Goal: Transaction & Acquisition: Purchase product/service

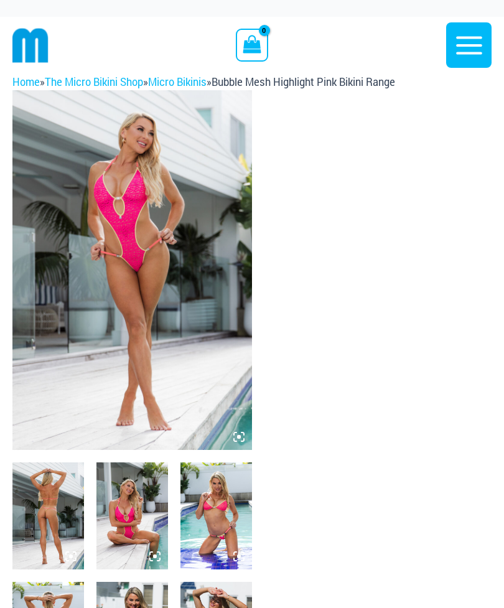
click at [179, 310] on img at bounding box center [132, 270] width 240 height 360
click at [124, 280] on img at bounding box center [132, 270] width 240 height 360
click at [171, 280] on img at bounding box center [132, 270] width 240 height 360
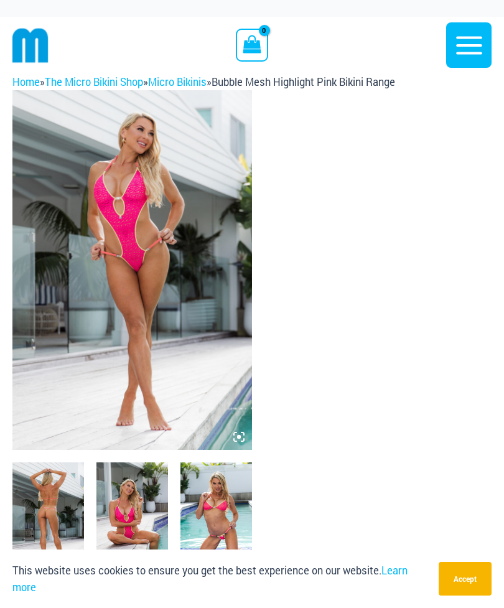
click at [132, 249] on img at bounding box center [132, 270] width 240 height 360
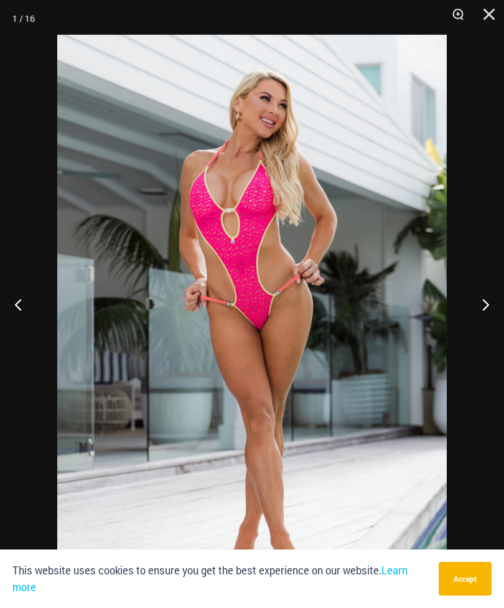
click at [480, 305] on button "Next" at bounding box center [480, 304] width 47 height 62
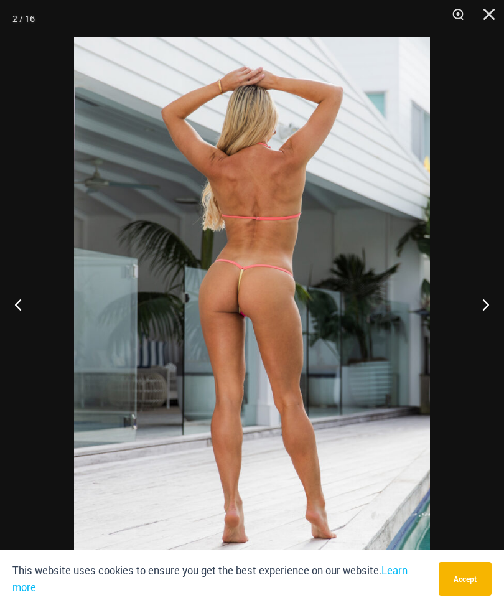
click at [494, 310] on button "Next" at bounding box center [480, 304] width 47 height 62
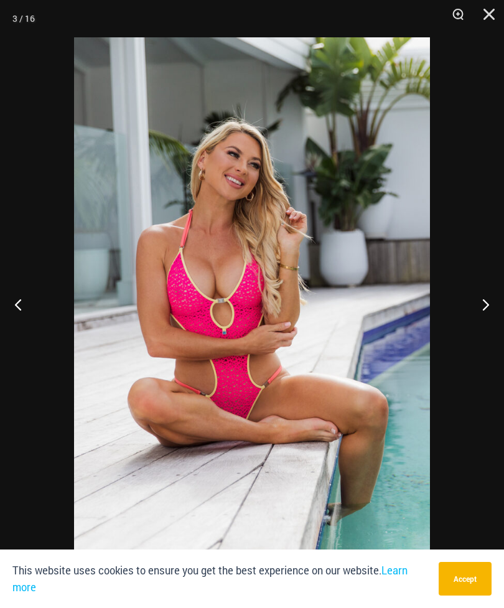
click at [486, 310] on button "Next" at bounding box center [480, 304] width 47 height 62
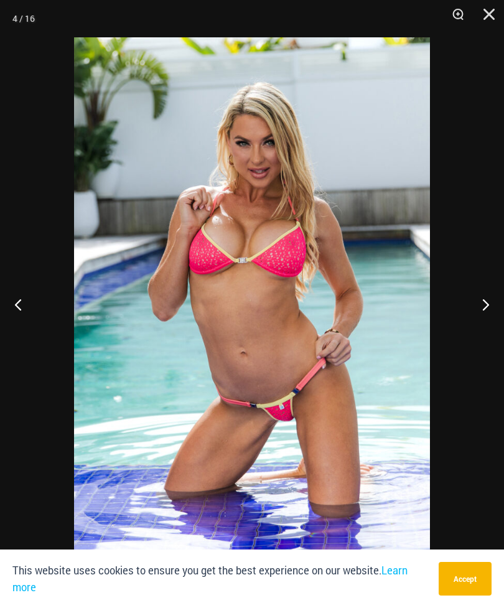
click at [487, 305] on button "Next" at bounding box center [480, 304] width 47 height 62
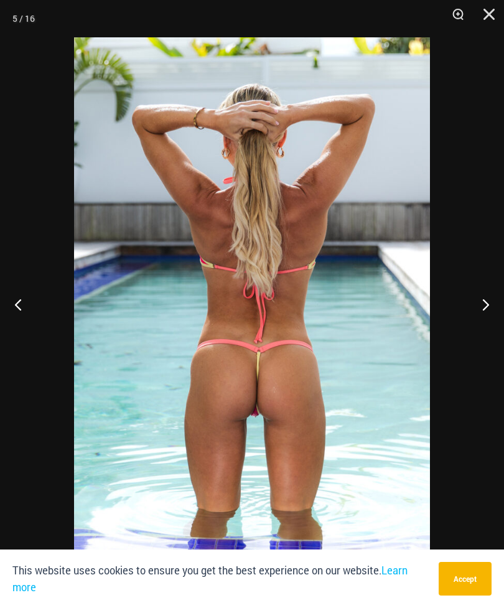
click at [490, 305] on button "Next" at bounding box center [480, 304] width 47 height 62
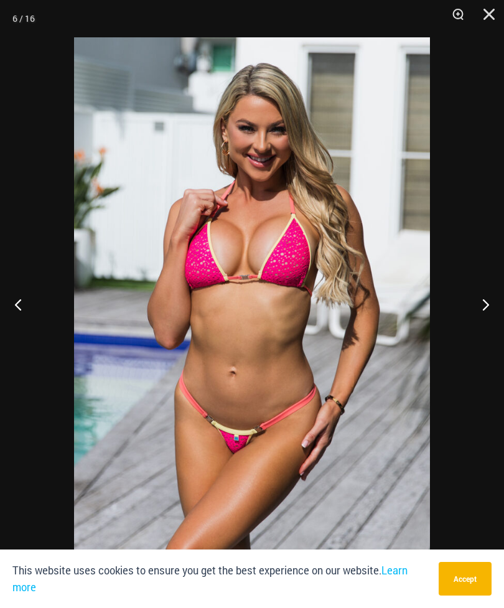
click at [492, 310] on button "Next" at bounding box center [480, 304] width 47 height 62
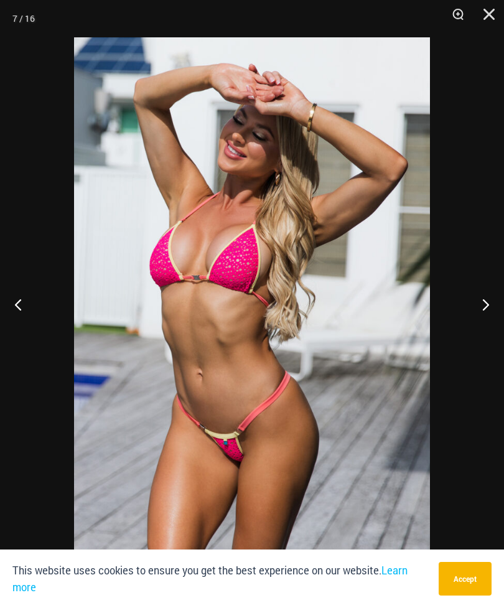
click at [487, 310] on button "Next" at bounding box center [480, 304] width 47 height 62
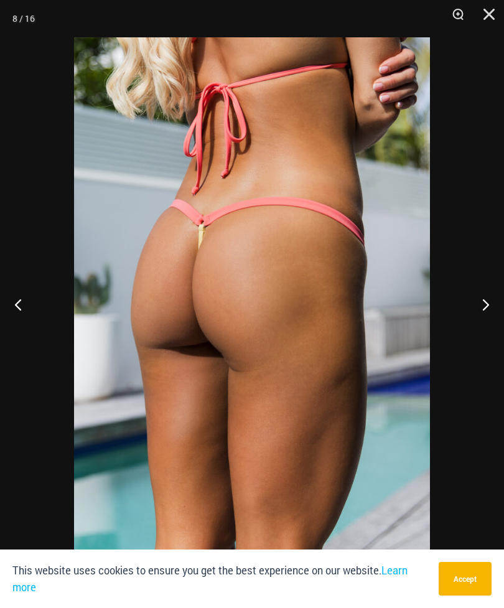
click at [487, 310] on button "Next" at bounding box center [480, 304] width 47 height 62
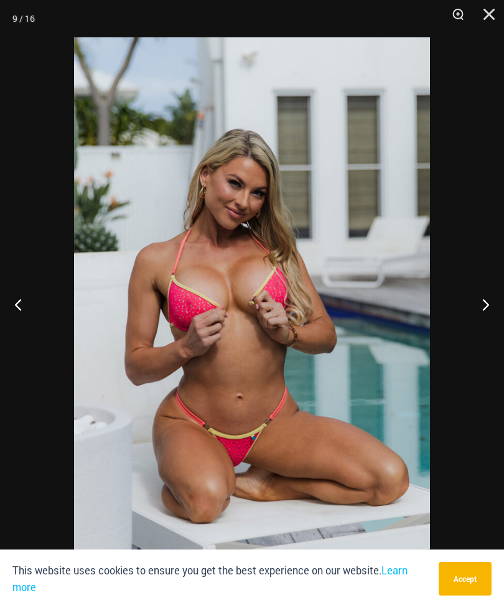
click at [481, 307] on button "Next" at bounding box center [480, 304] width 47 height 62
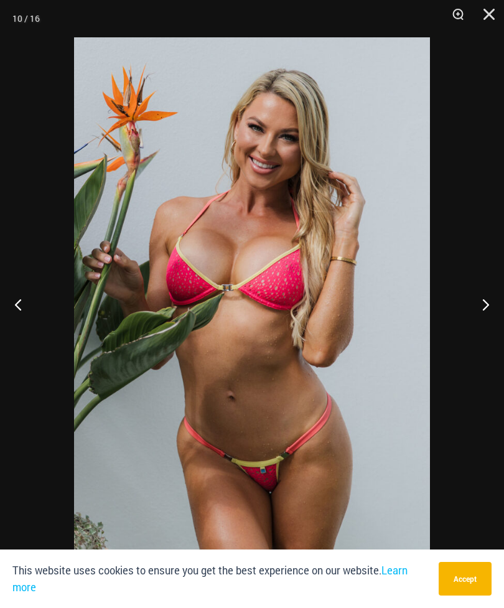
click at [485, 309] on button "Next" at bounding box center [480, 304] width 47 height 62
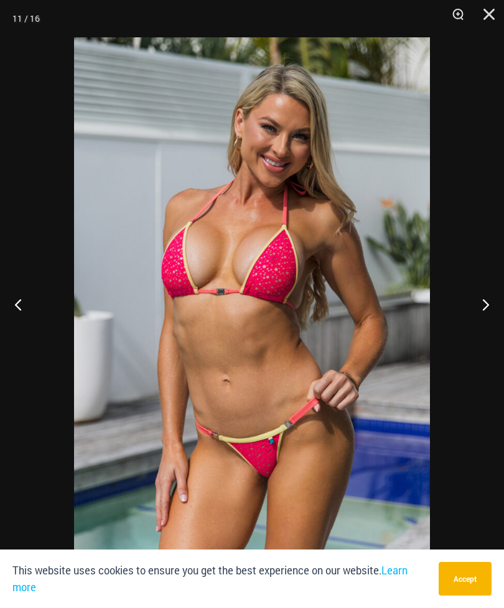
click at [483, 304] on button "Next" at bounding box center [480, 304] width 47 height 62
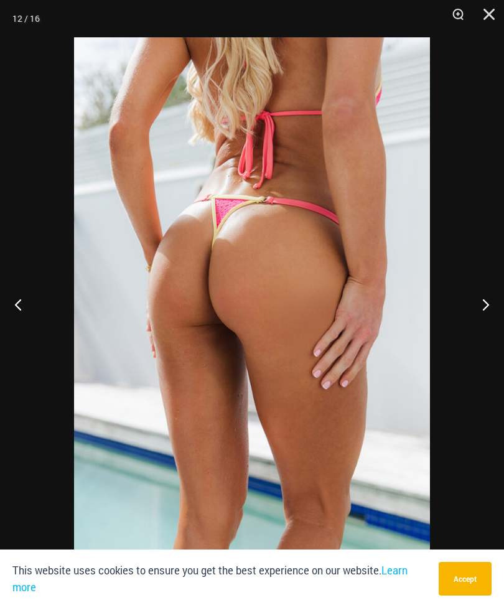
click at [487, 306] on button "Next" at bounding box center [480, 304] width 47 height 62
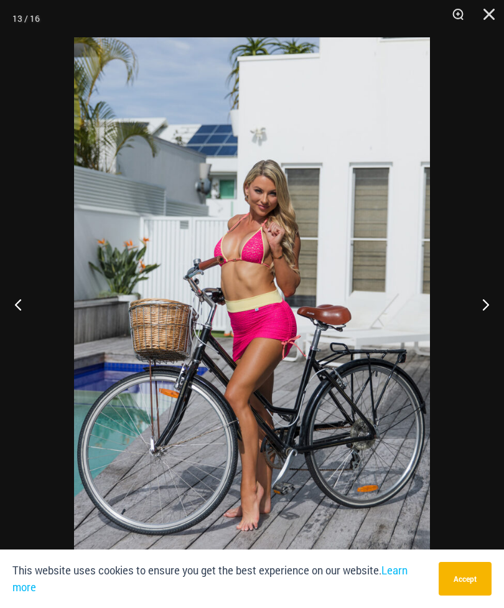
click at [487, 306] on button "Next" at bounding box center [480, 304] width 47 height 62
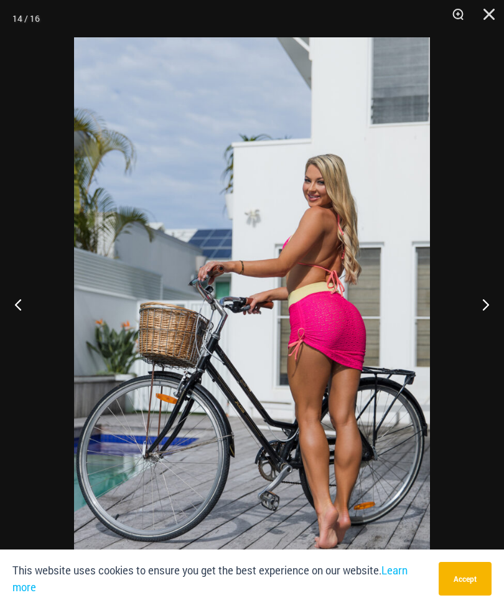
click at [481, 308] on button "Next" at bounding box center [480, 304] width 47 height 62
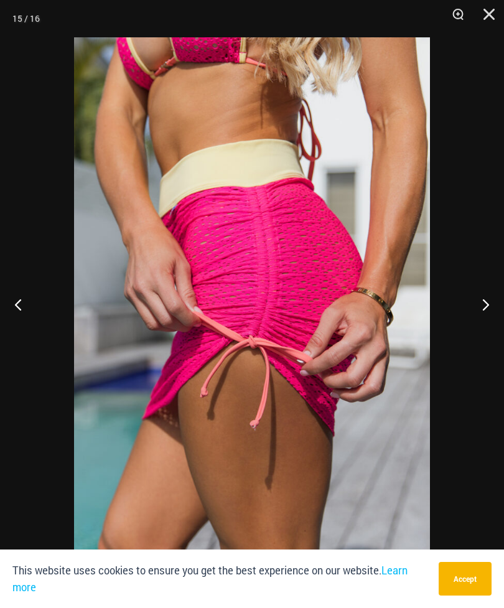
click at [481, 314] on button "Next" at bounding box center [480, 304] width 47 height 62
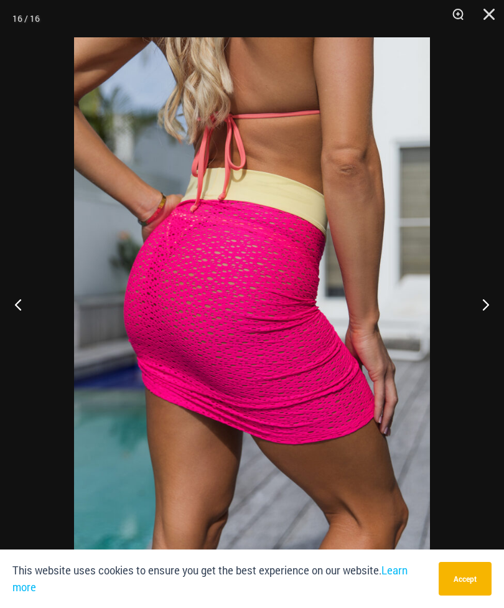
click at [481, 315] on button "Next" at bounding box center [480, 304] width 47 height 62
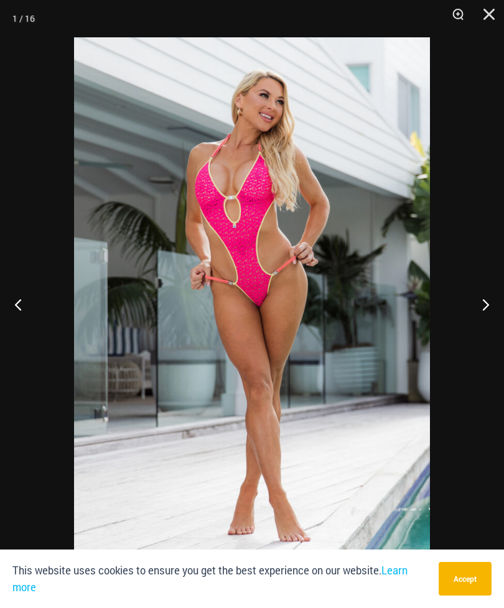
click at [480, 312] on button "Next" at bounding box center [480, 304] width 47 height 62
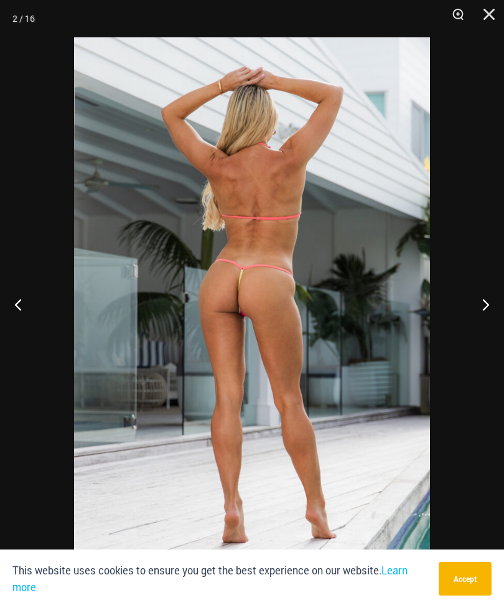
click at [480, 311] on button "Next" at bounding box center [480, 304] width 47 height 62
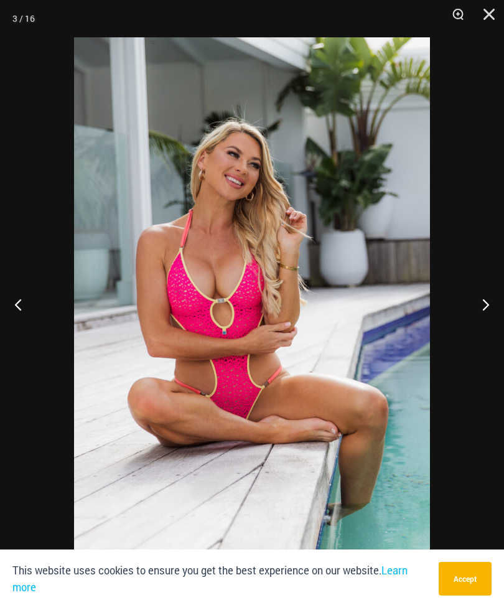
click at [484, 11] on button "Close" at bounding box center [484, 18] width 31 height 37
